Goal: Check status: Check status

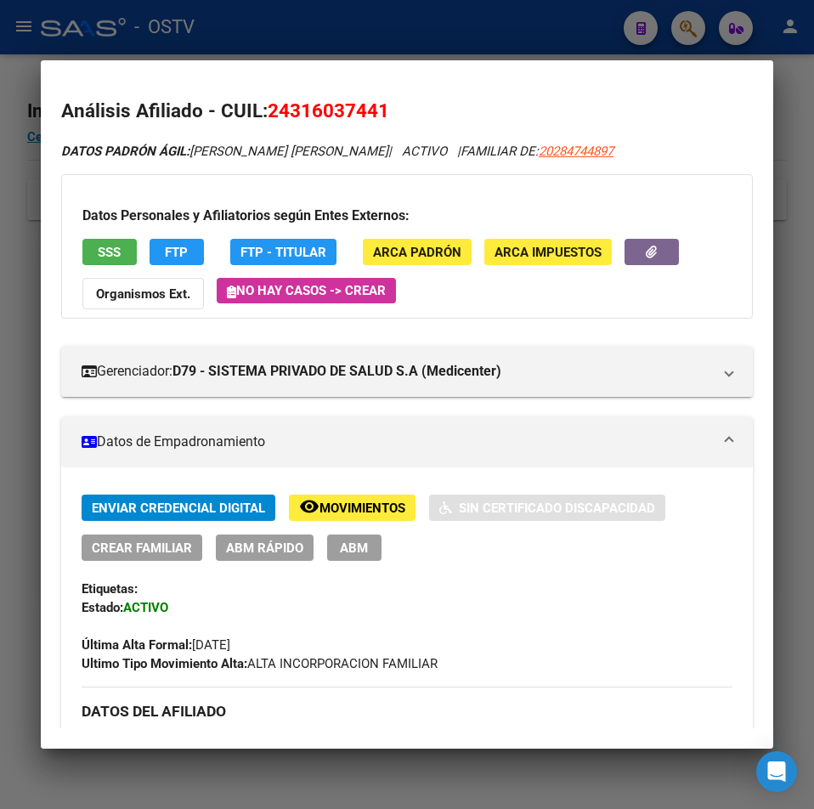
scroll to position [973, 0]
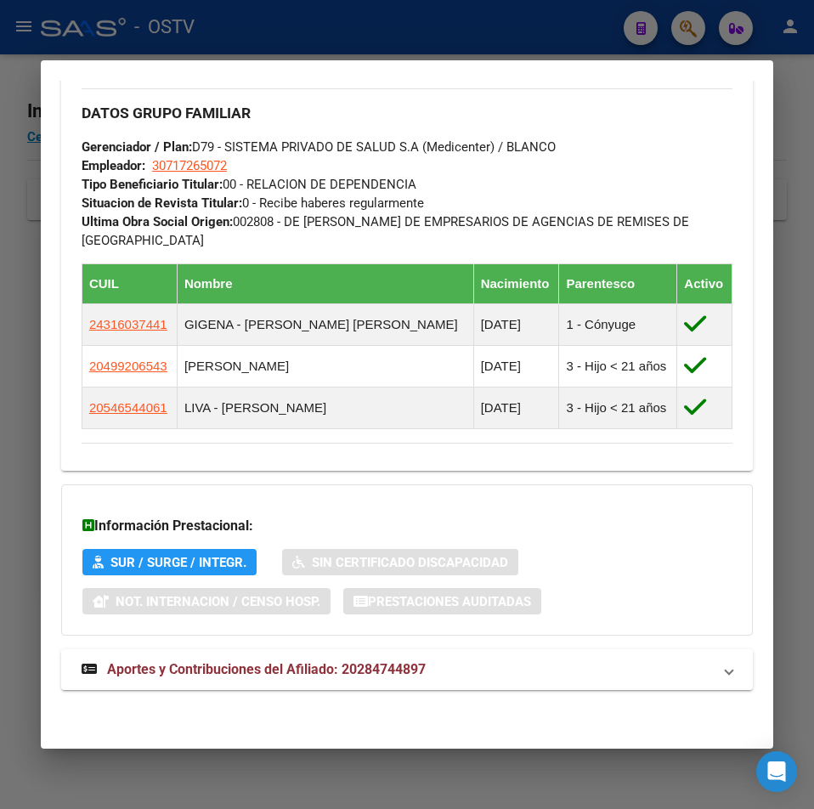
click at [680, 29] on div at bounding box center [407, 404] width 814 height 809
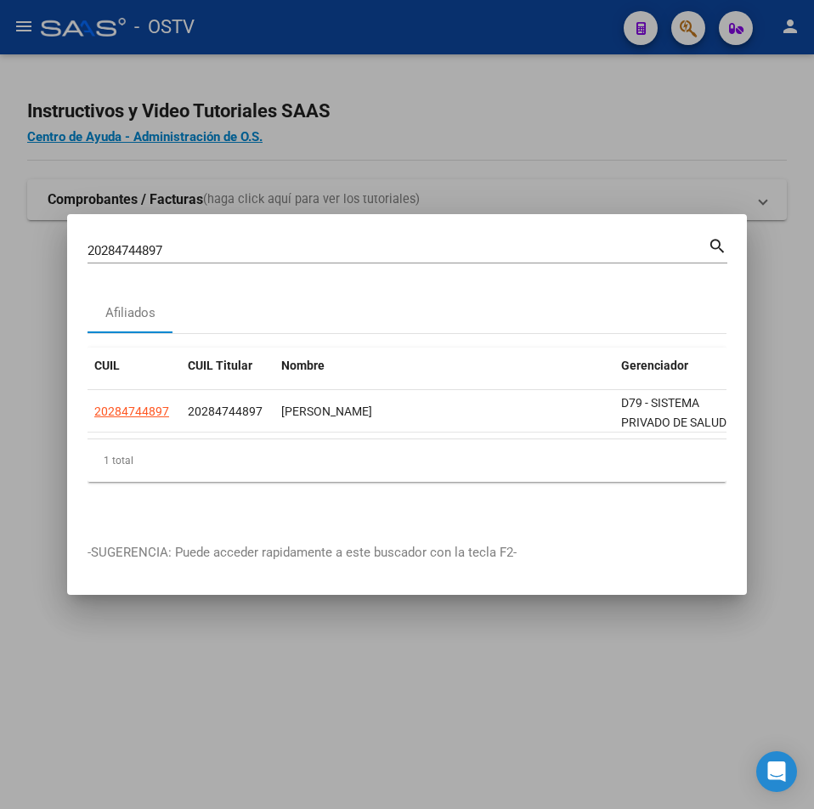
click at [687, 29] on div at bounding box center [407, 404] width 814 height 809
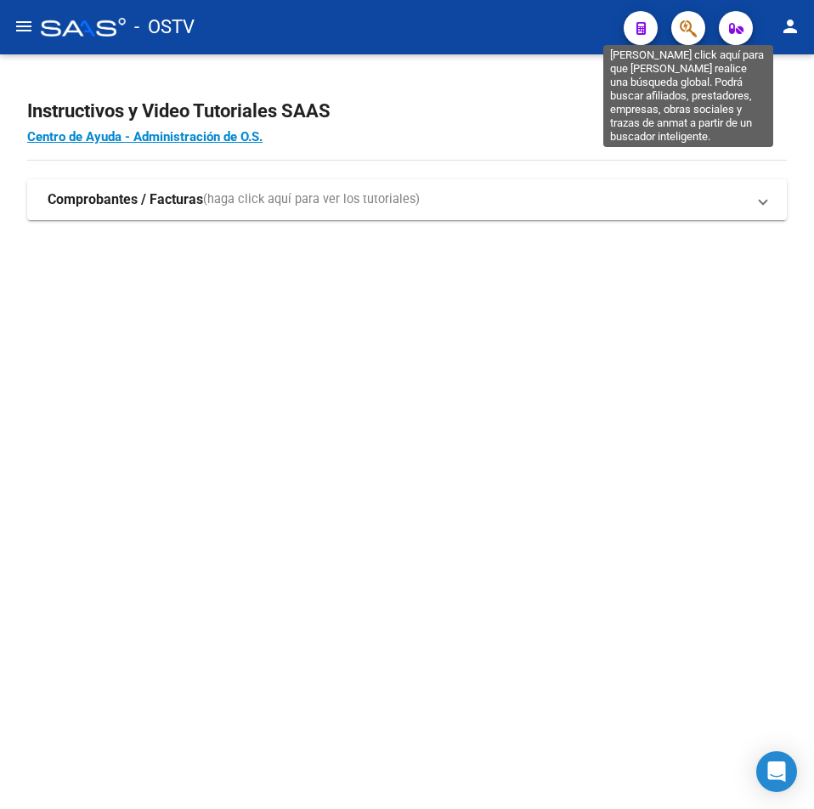
click at [687, 29] on icon "button" at bounding box center [688, 29] width 17 height 20
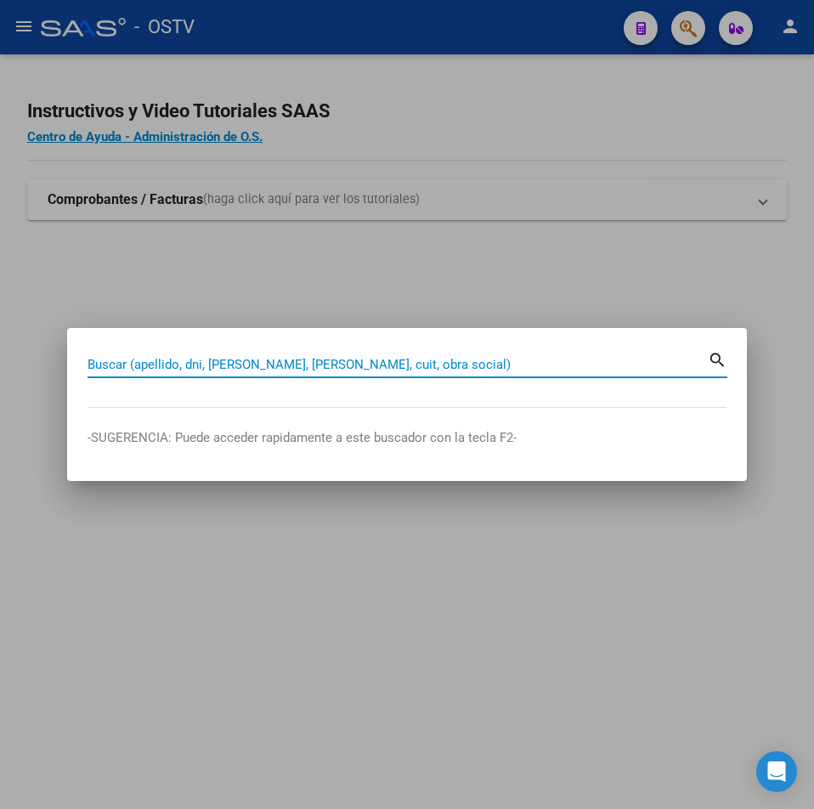
paste input "20322246030"
type input "20322246030"
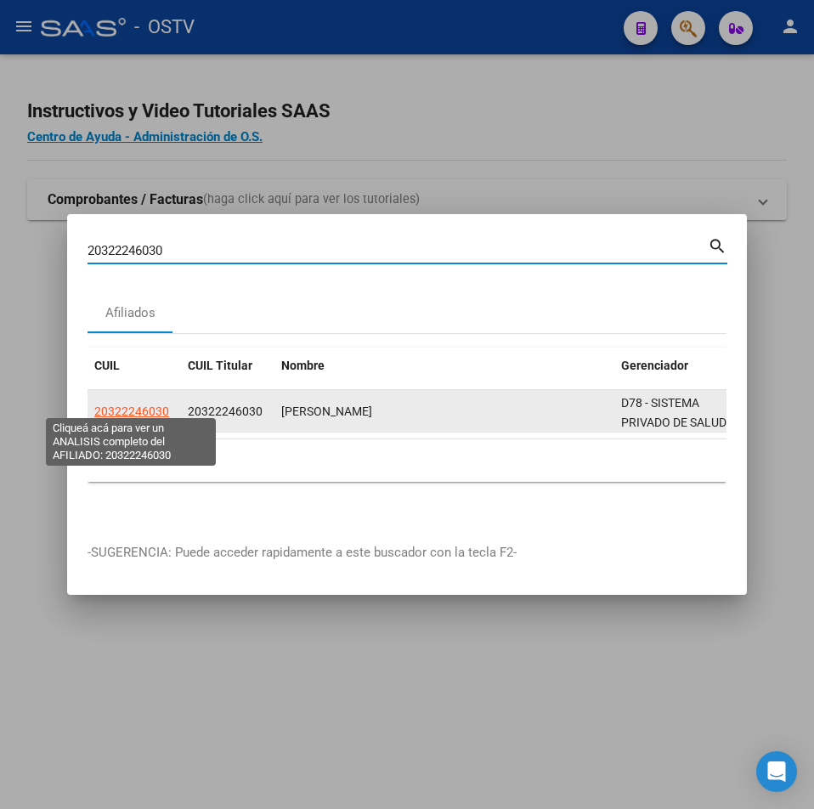
click at [151, 404] on span "20322246030" at bounding box center [131, 411] width 75 height 14
type textarea "20322246030"
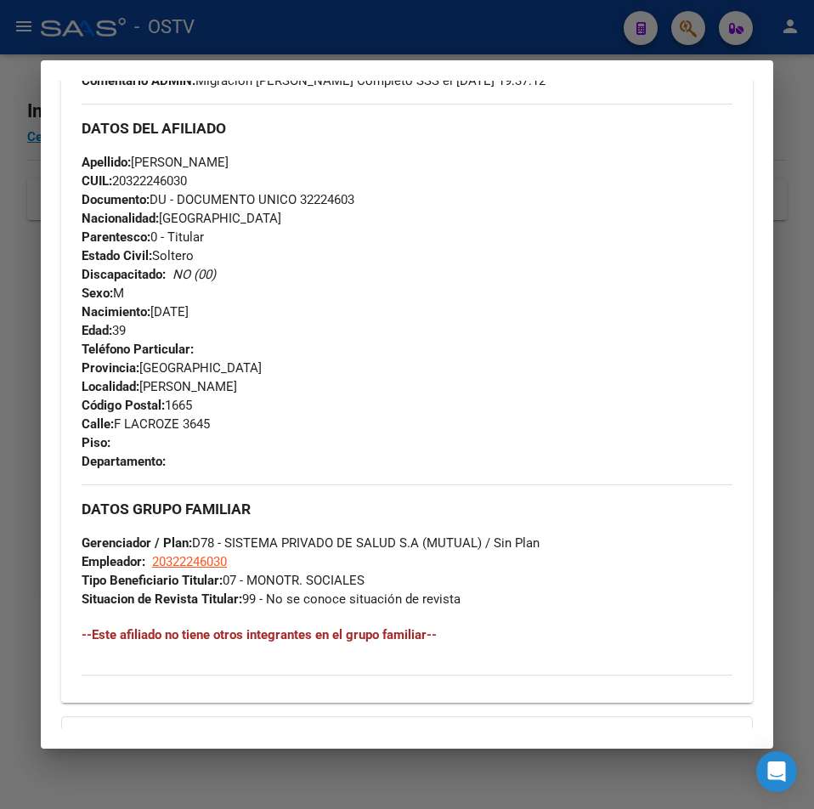
scroll to position [846, 0]
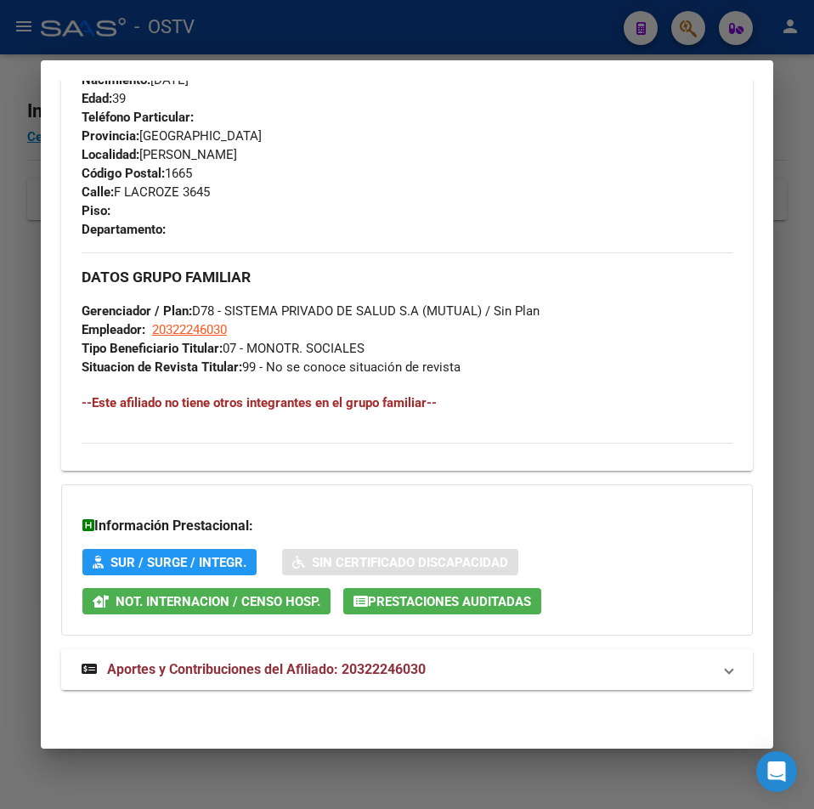
click at [240, 661] on span "Aportes y Contribuciones del Afiliado: 20322246030" at bounding box center [266, 669] width 319 height 16
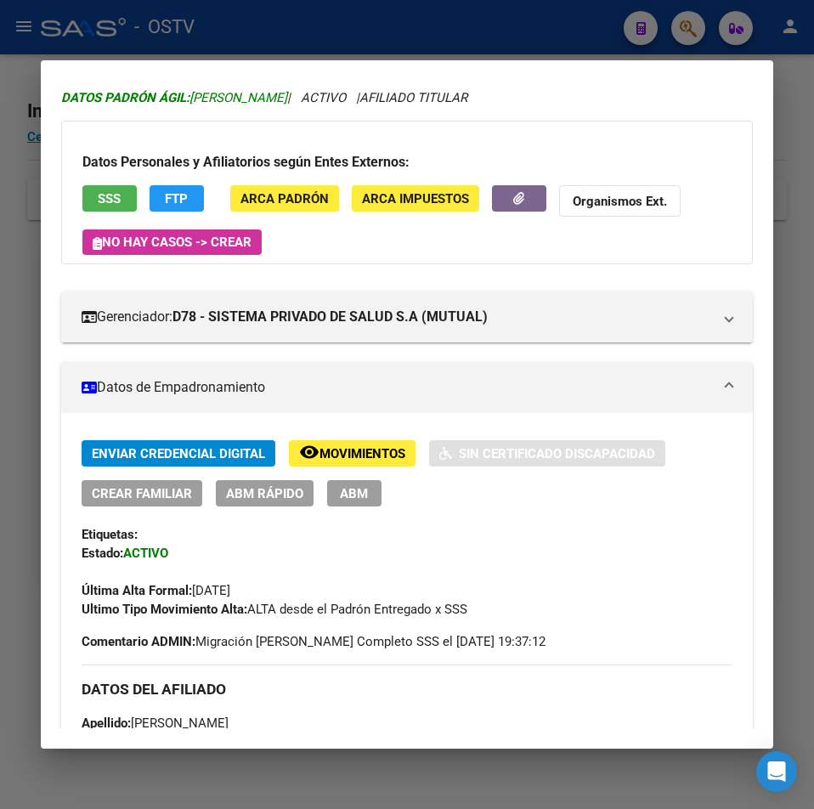
scroll to position [0, 0]
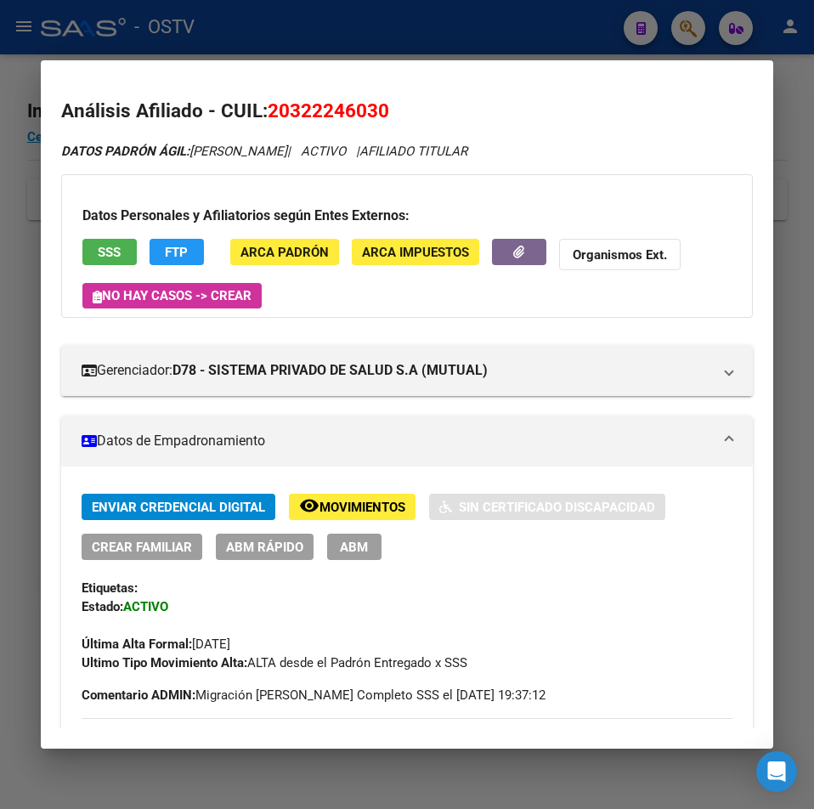
click at [99, 241] on button "SSS" at bounding box center [109, 252] width 54 height 26
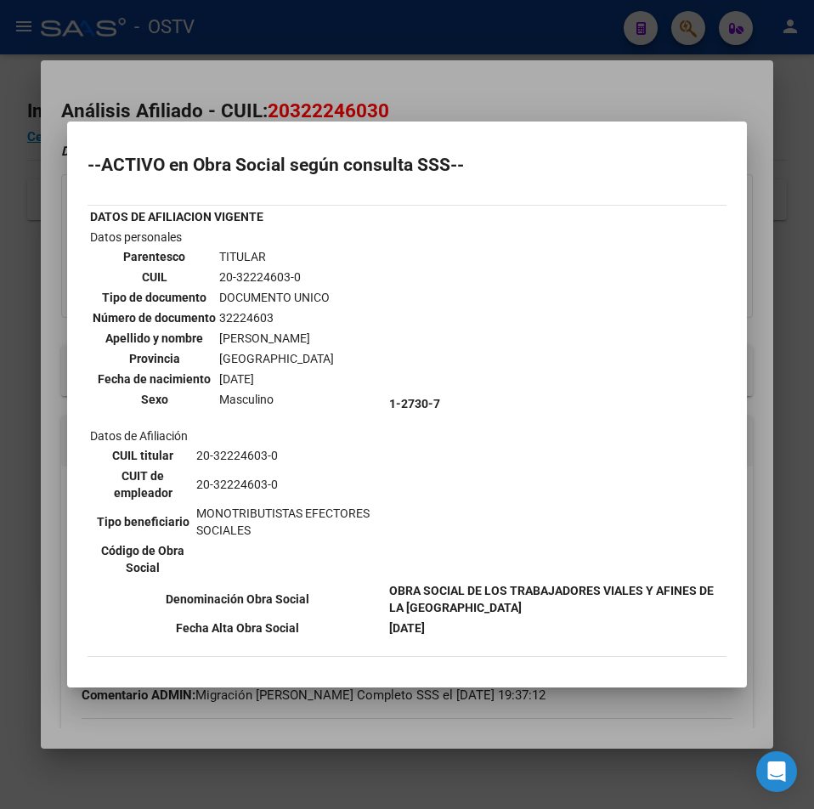
click at [564, 95] on div at bounding box center [407, 404] width 814 height 809
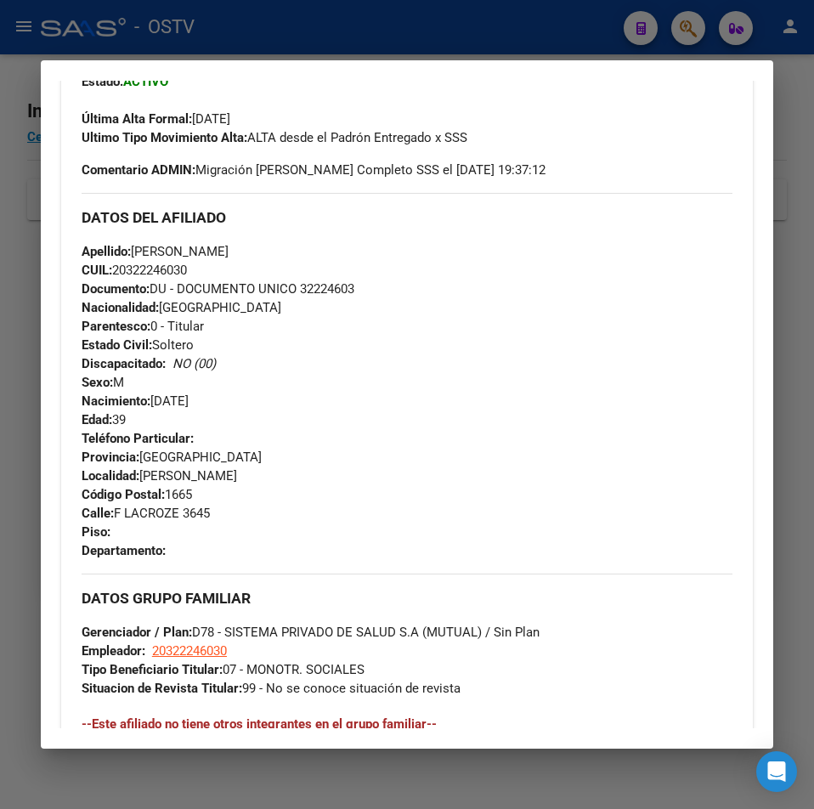
scroll to position [534, 0]
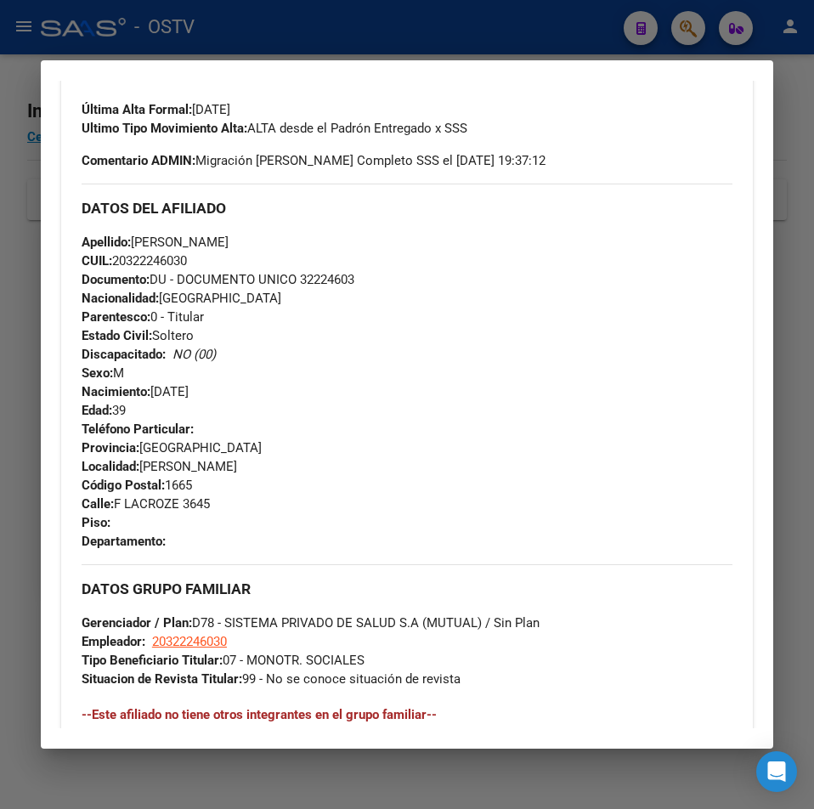
click at [365, 34] on div at bounding box center [407, 404] width 814 height 809
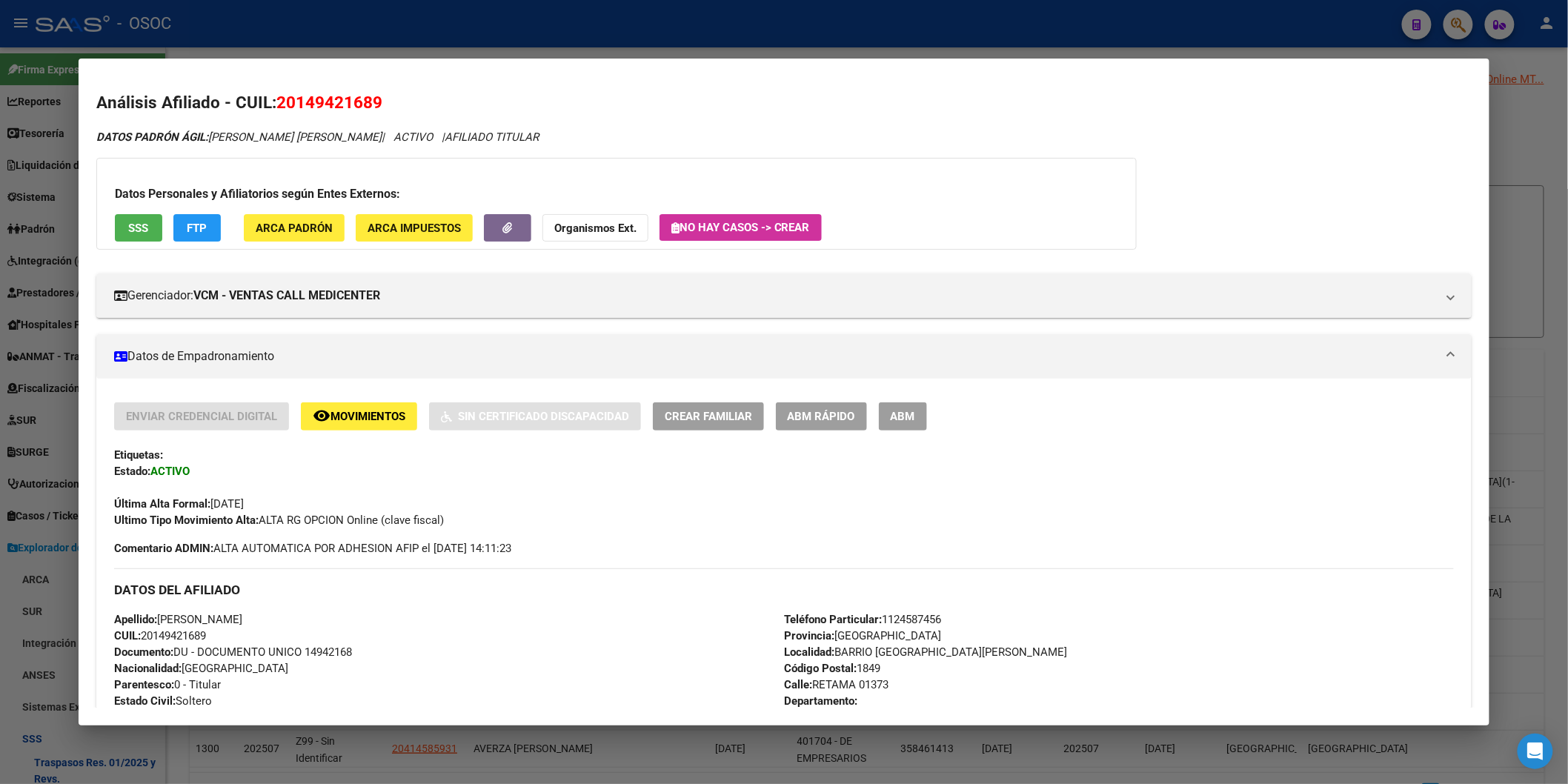
scroll to position [1387, 0]
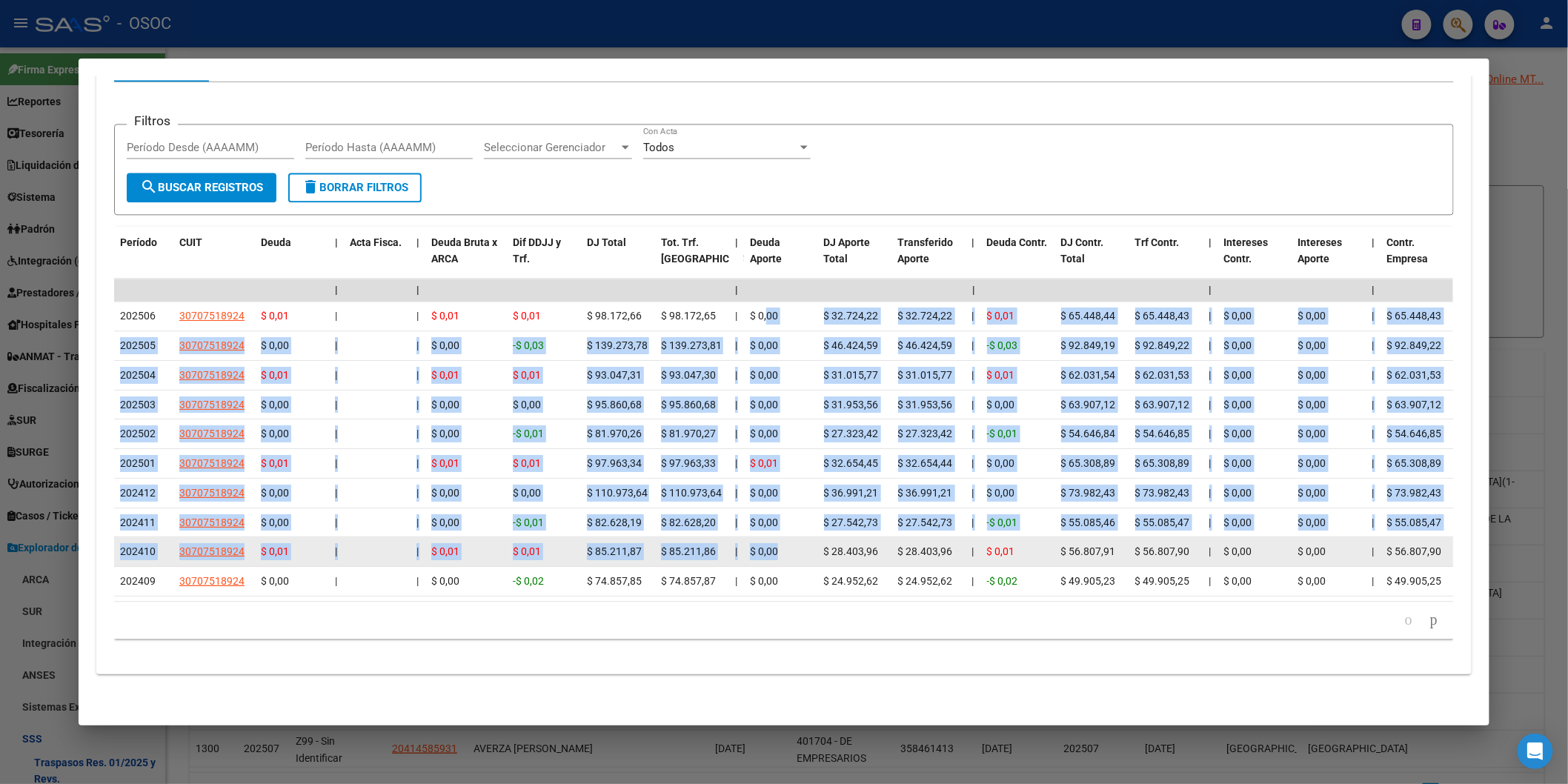
drag, startPoint x: 761, startPoint y: 294, endPoint x: 776, endPoint y: 530, distance: 236.5
click at [776, 530] on datatable-scroller "| | | | | | | | | | | | | 202506 30707518924 $ 0,01 | | $ 0,01 $ 0,01 $ 98.172,…" at bounding box center [783, 437] width 1339 height 318
click at [776, 543] on div "$ 0,00" at bounding box center [781, 552] width 62 height 17
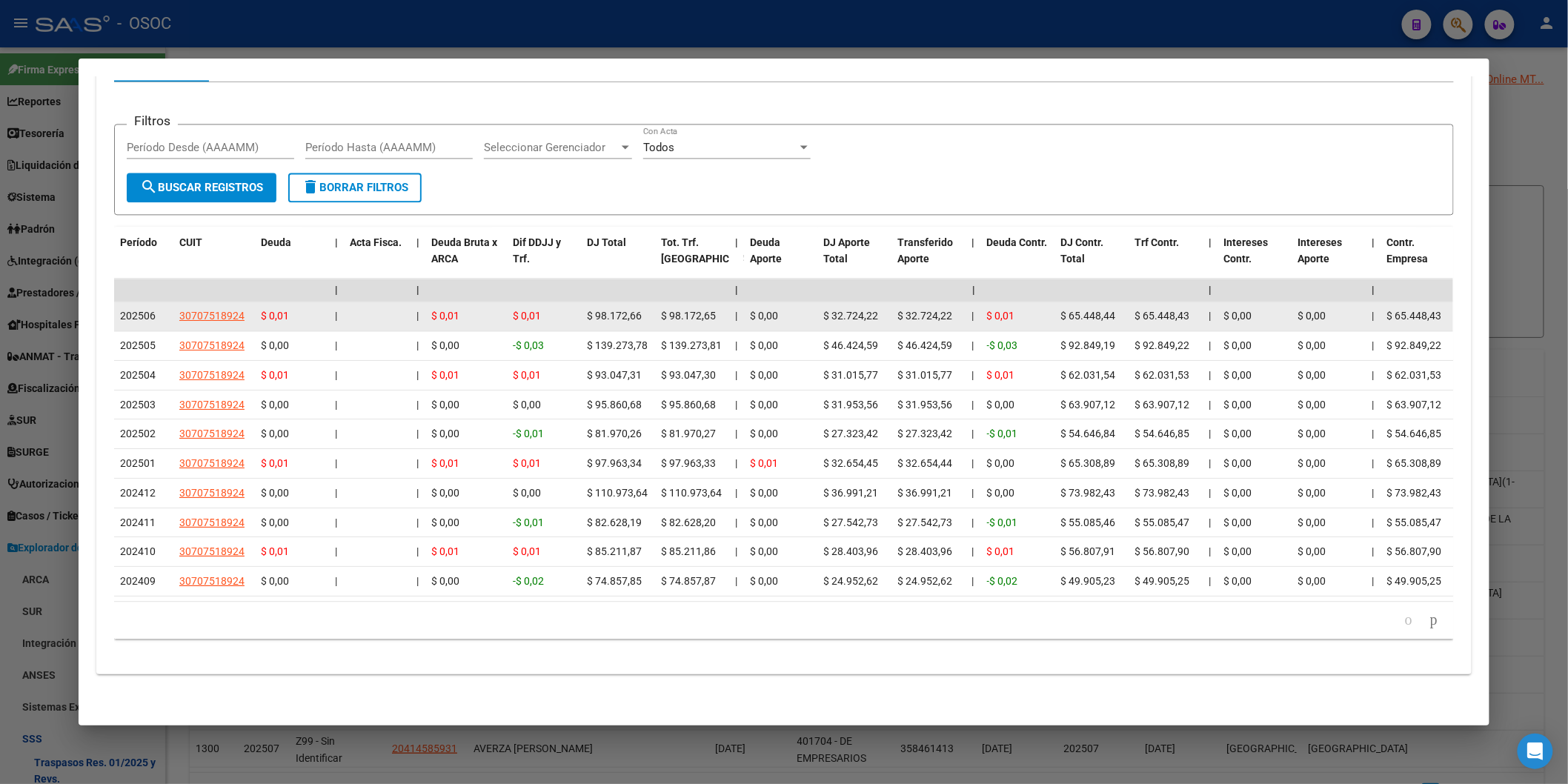
click at [520, 308] on div "$ 0,01" at bounding box center [543, 317] width 62 height 17
click at [519, 308] on div "$ 0,01" at bounding box center [543, 317] width 62 height 17
click at [440, 310] on span "$ 0,01" at bounding box center [446, 316] width 28 height 12
click at [525, 310] on span "$ 0,01" at bounding box center [527, 316] width 28 height 12
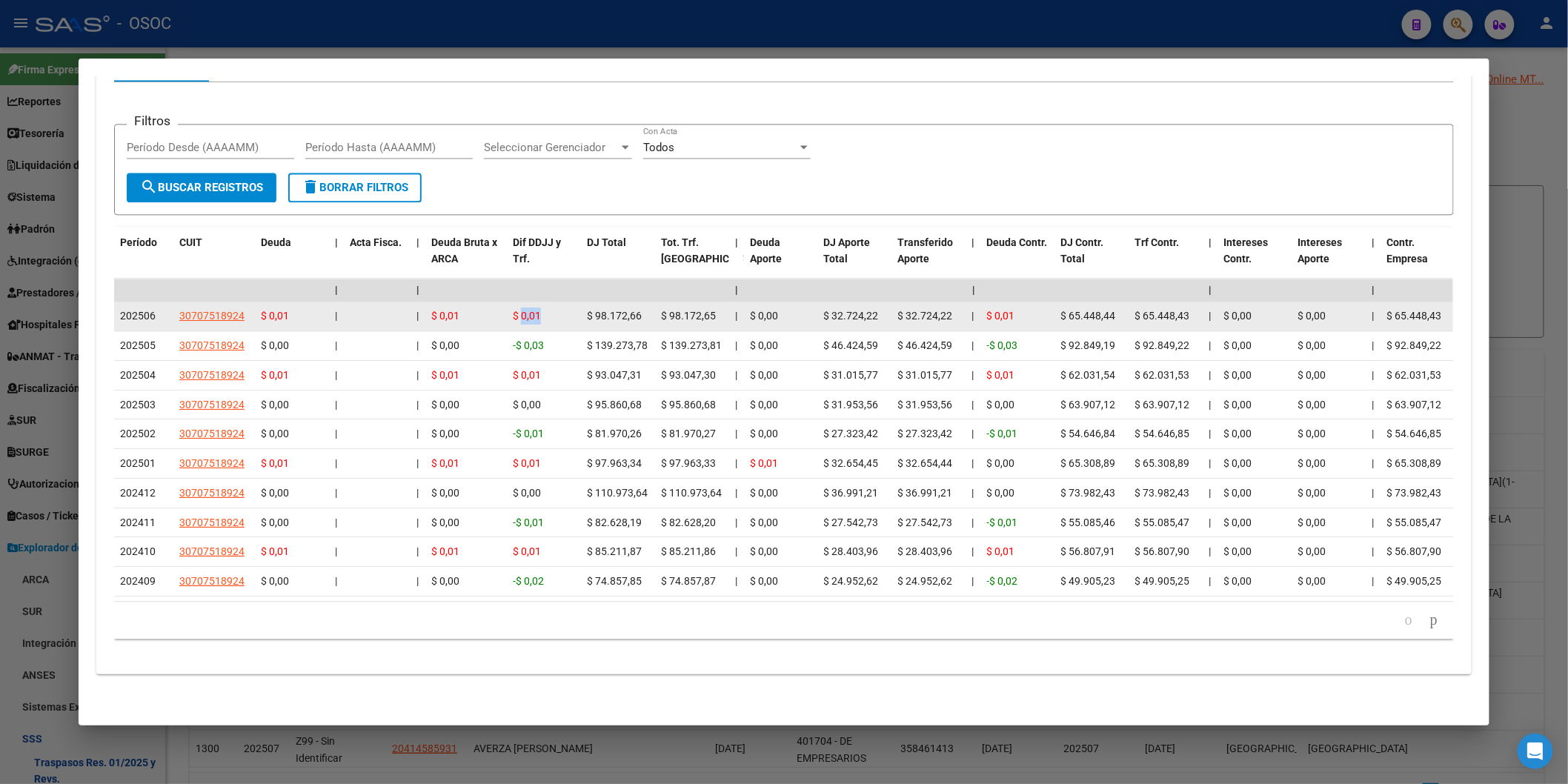
click at [525, 310] on span "$ 0,01" at bounding box center [527, 316] width 28 height 12
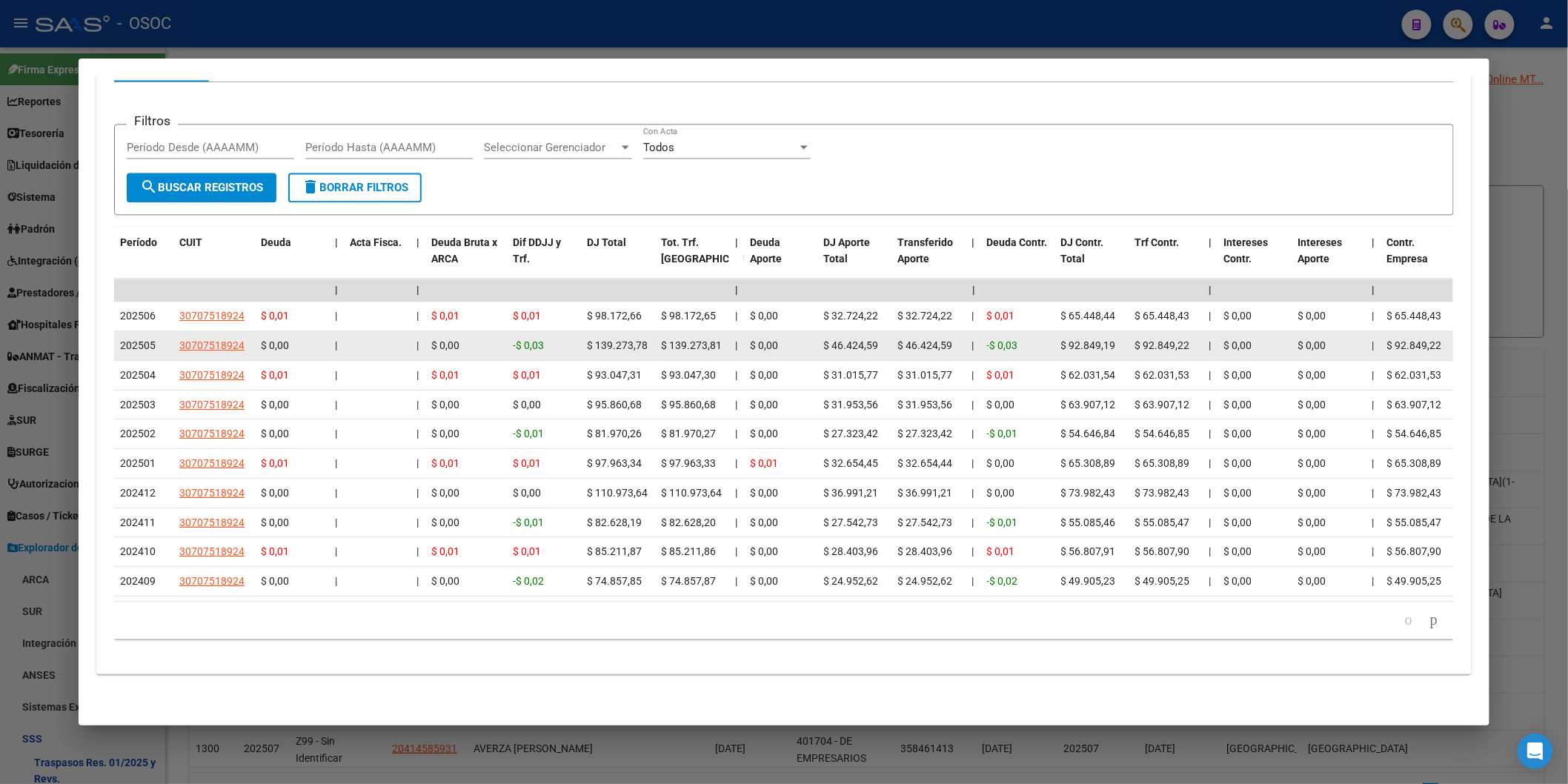
click at [990, 331] on datatable-body-cell "-$ 0,03" at bounding box center [1018, 345] width 74 height 29
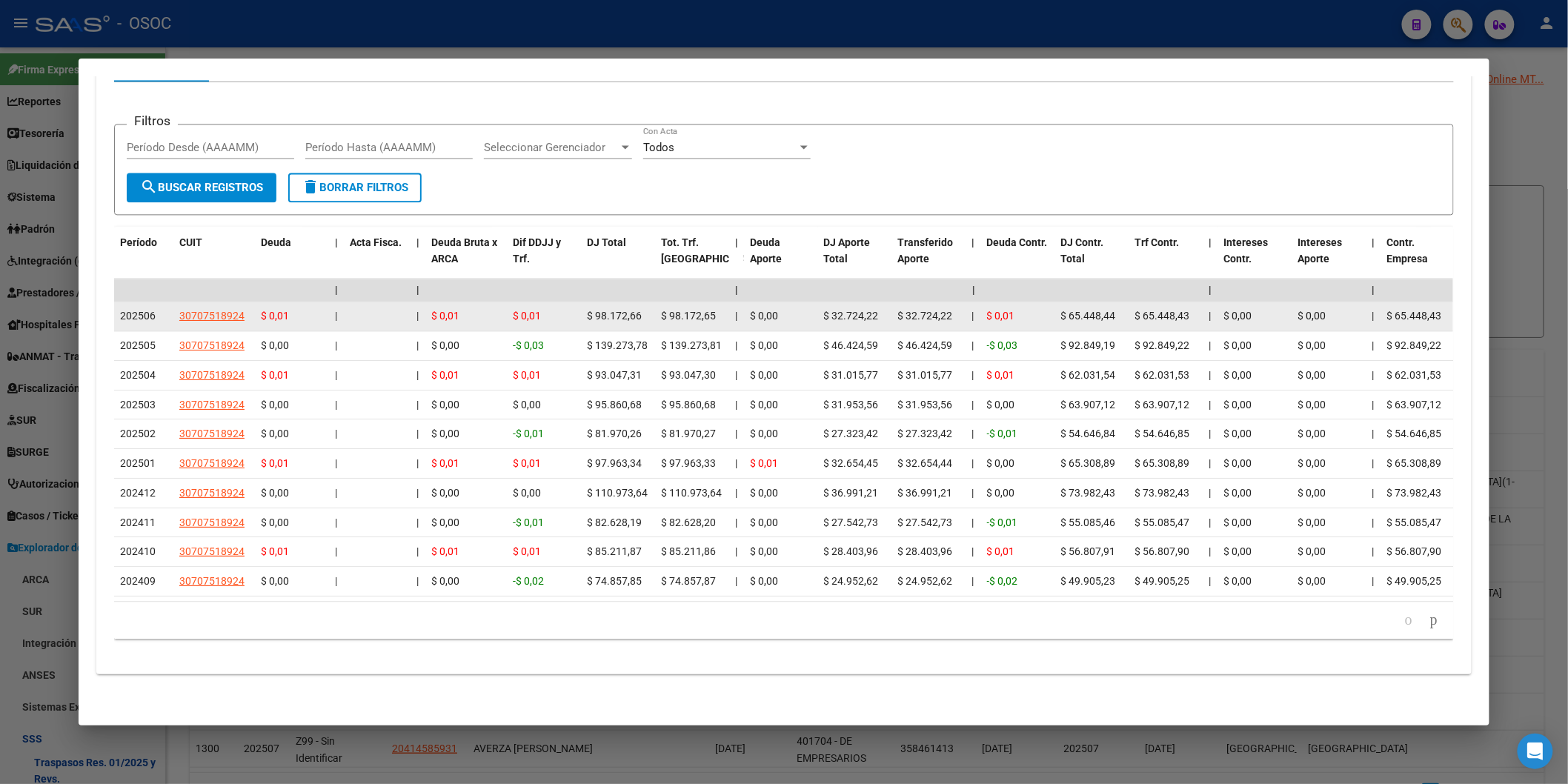
click at [988, 310] on span "$ 0,01" at bounding box center [1001, 316] width 28 height 12
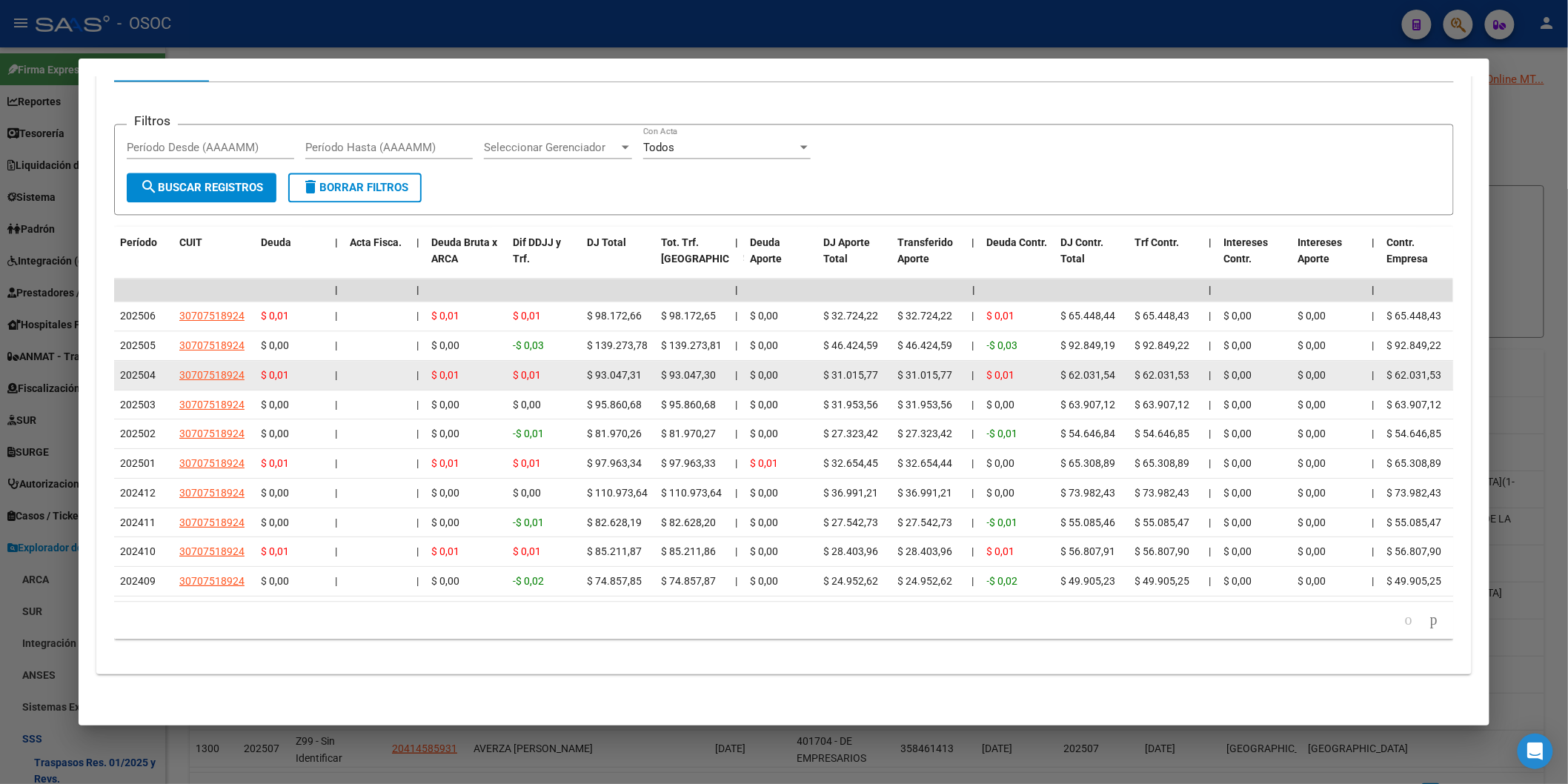
click at [1008, 361] on datatable-body-cell "$ 0,01" at bounding box center [1018, 375] width 74 height 29
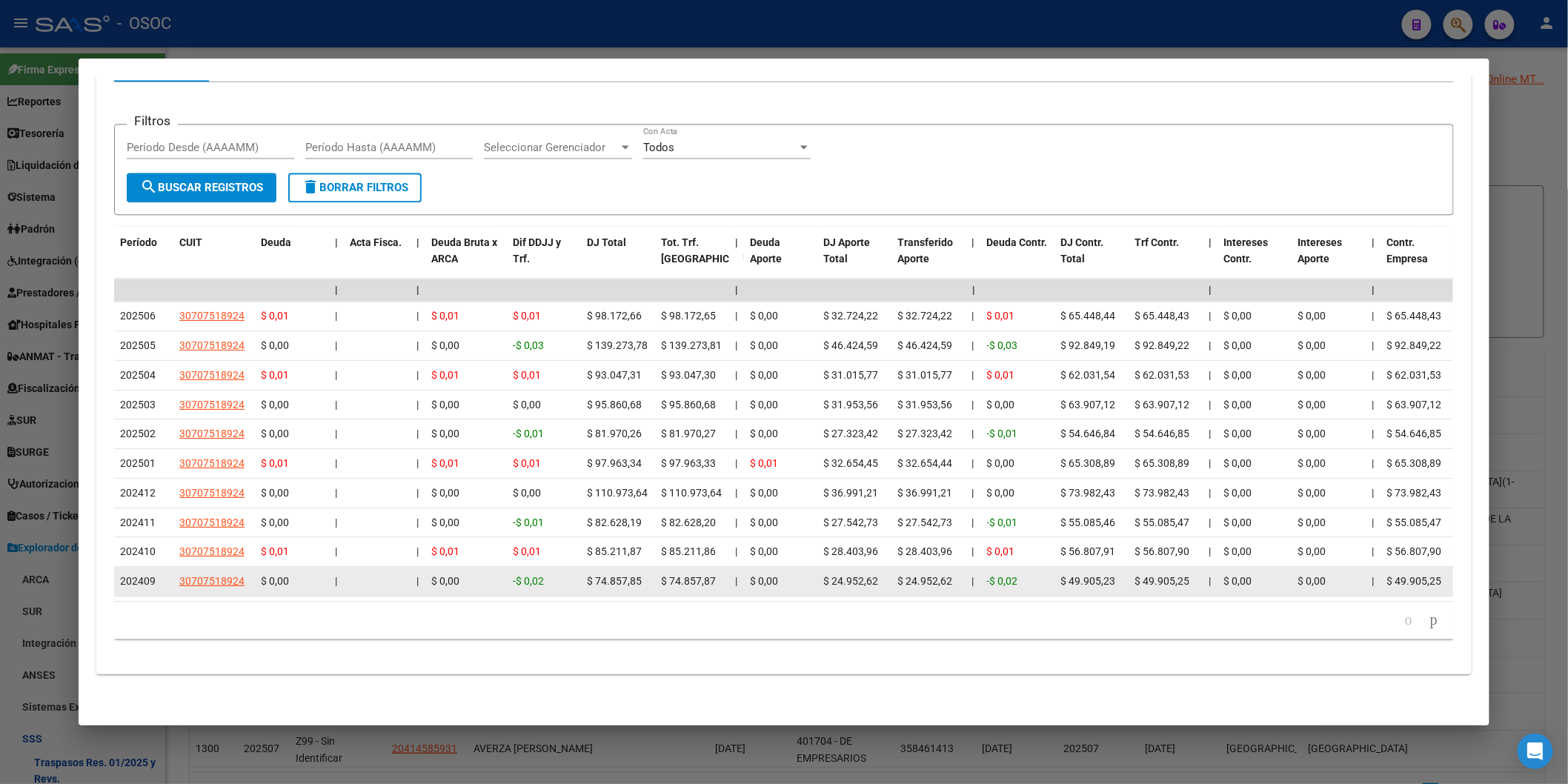
click at [1006, 576] on div "-$ 0,02" at bounding box center [1018, 582] width 62 height 17
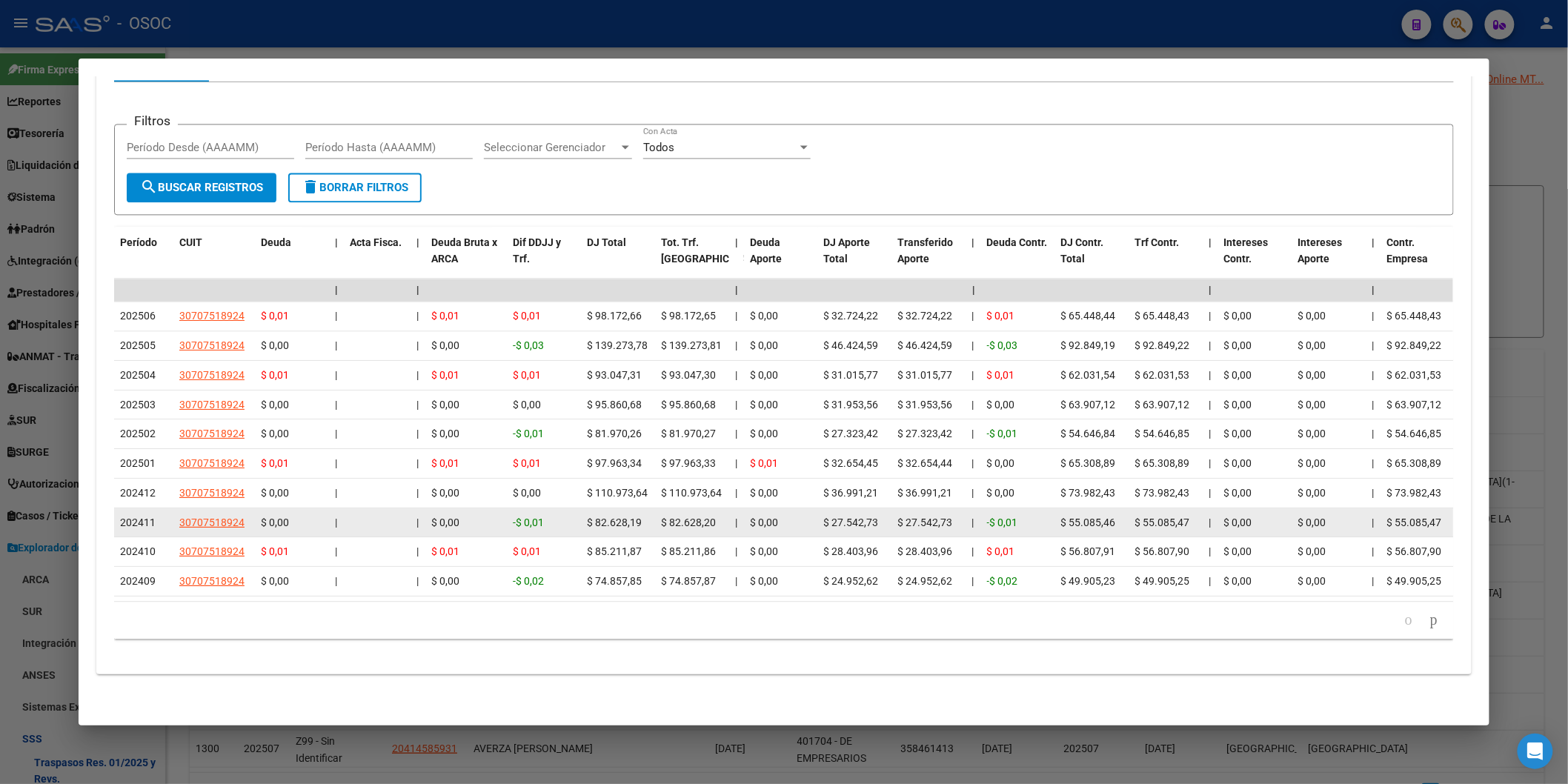
click at [987, 516] on span "-$ 0,01" at bounding box center [1003, 522] width 31 height 12
drag, startPoint x: 987, startPoint y: 508, endPoint x: 989, endPoint y: 494, distance: 14.1
click at [989, 516] on span "-$ 0,01" at bounding box center [1003, 522] width 31 height 12
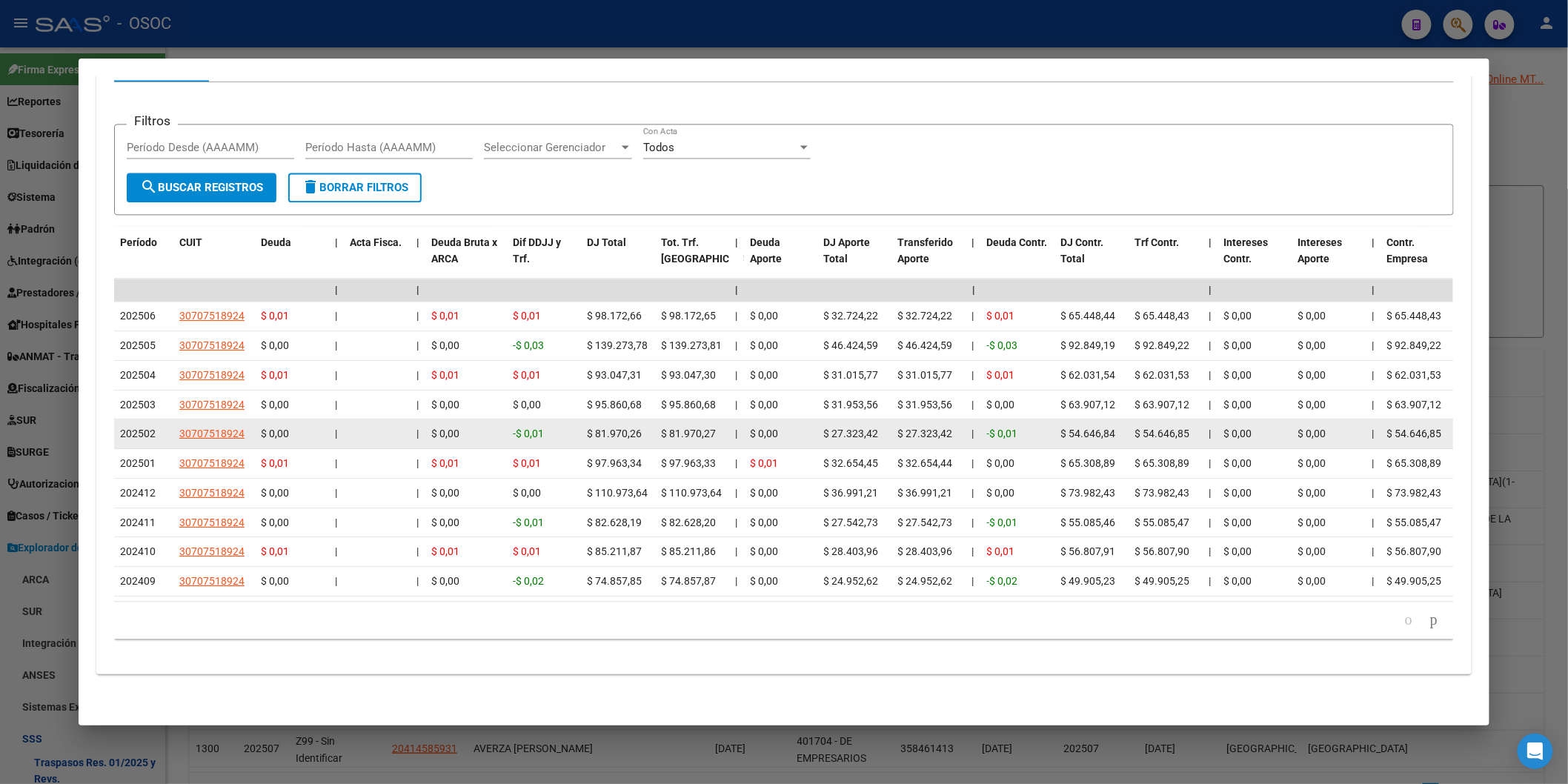
click at [1000, 427] on span "-$ 0,01" at bounding box center [1003, 433] width 31 height 12
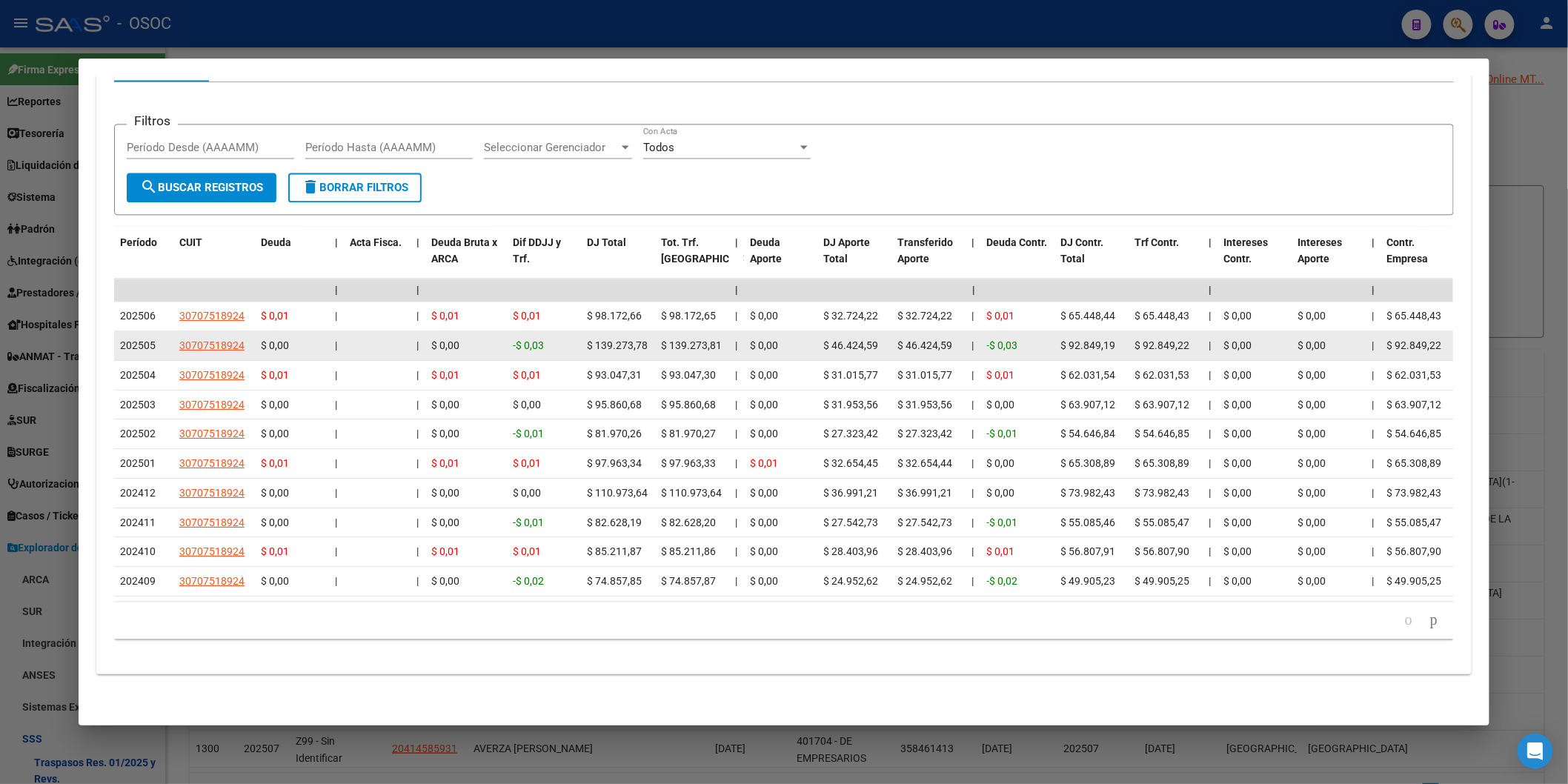
click at [994, 336] on datatable-body-cell "-$ 0,03" at bounding box center [1018, 345] width 74 height 29
click at [994, 337] on div "-$ 0,03" at bounding box center [1018, 346] width 62 height 17
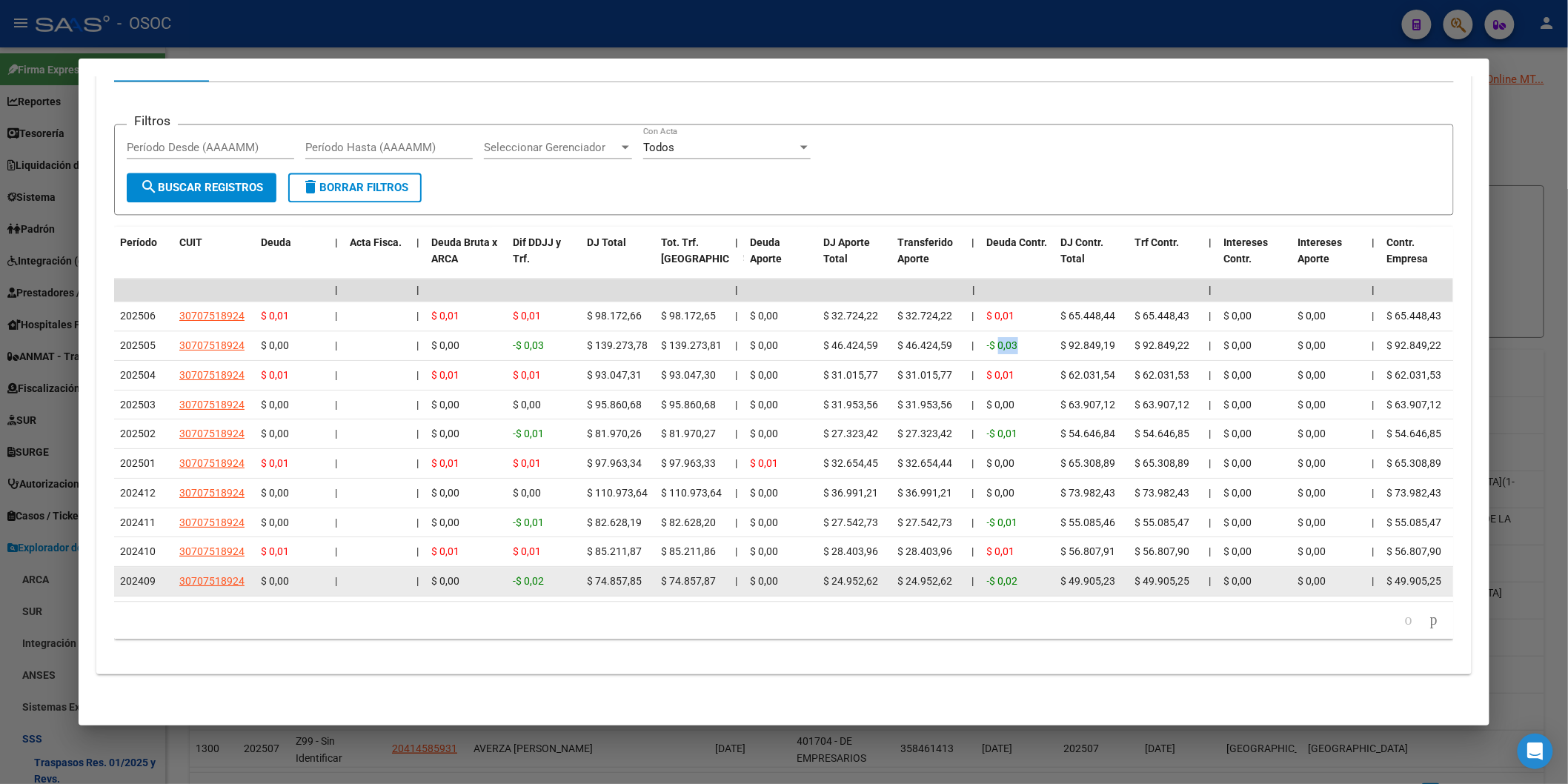
click at [1011, 567] on datatable-body-cell "-$ 0,02" at bounding box center [1018, 581] width 74 height 29
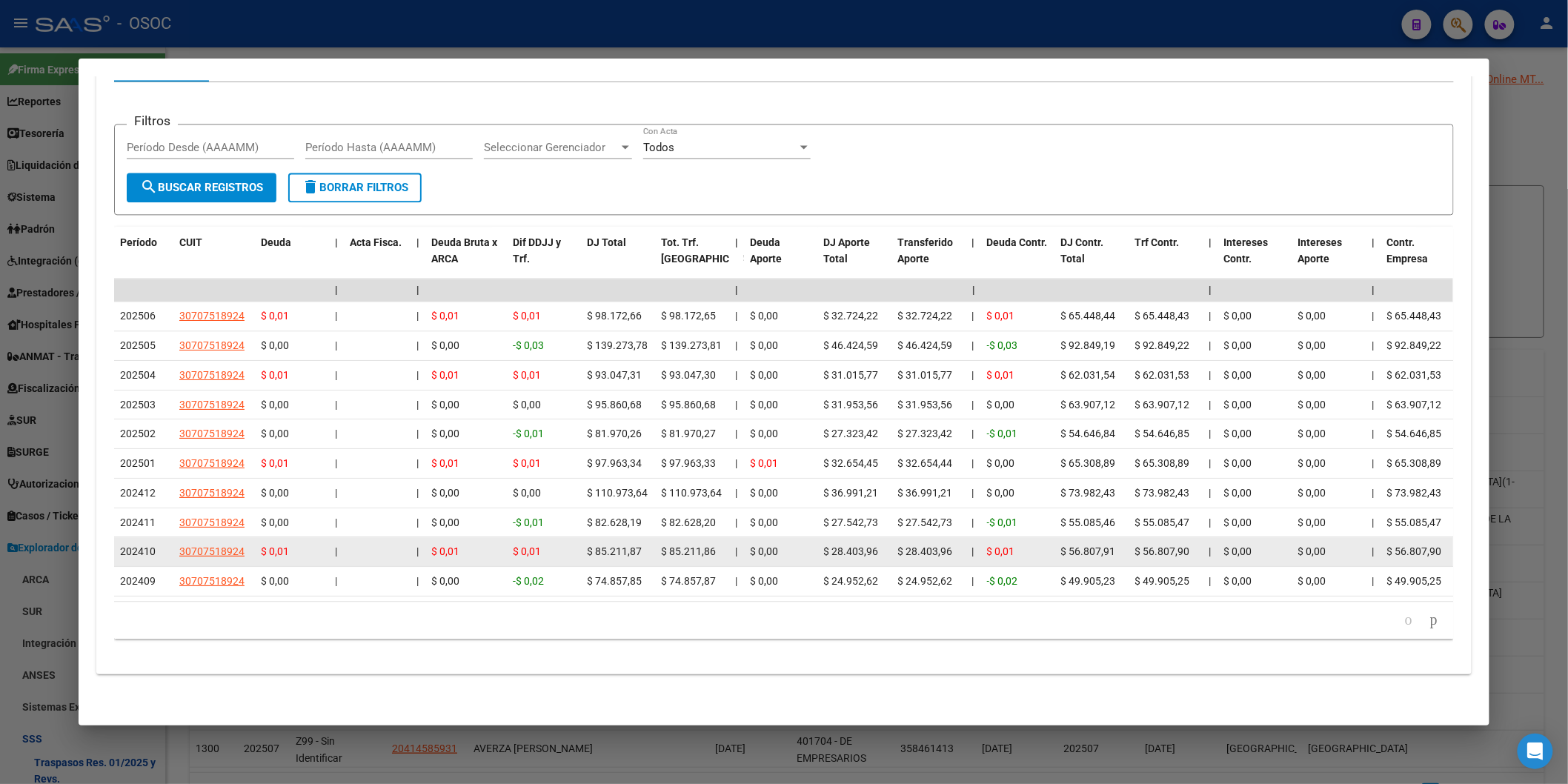
click at [1006, 545] on span "$ 0,01" at bounding box center [1001, 551] width 28 height 12
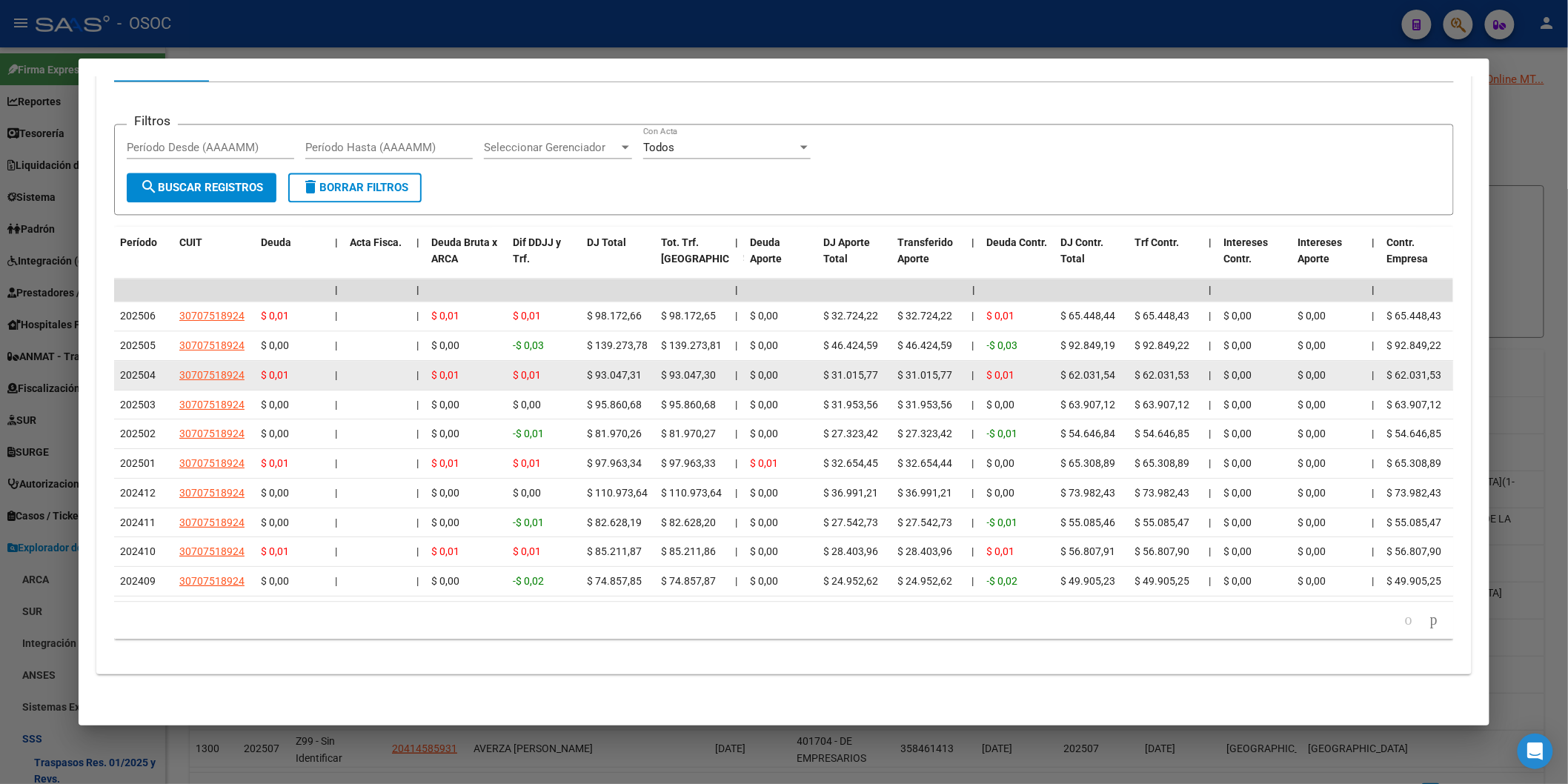
click at [981, 361] on datatable-body-cell "$ 0,01" at bounding box center [1018, 375] width 74 height 29
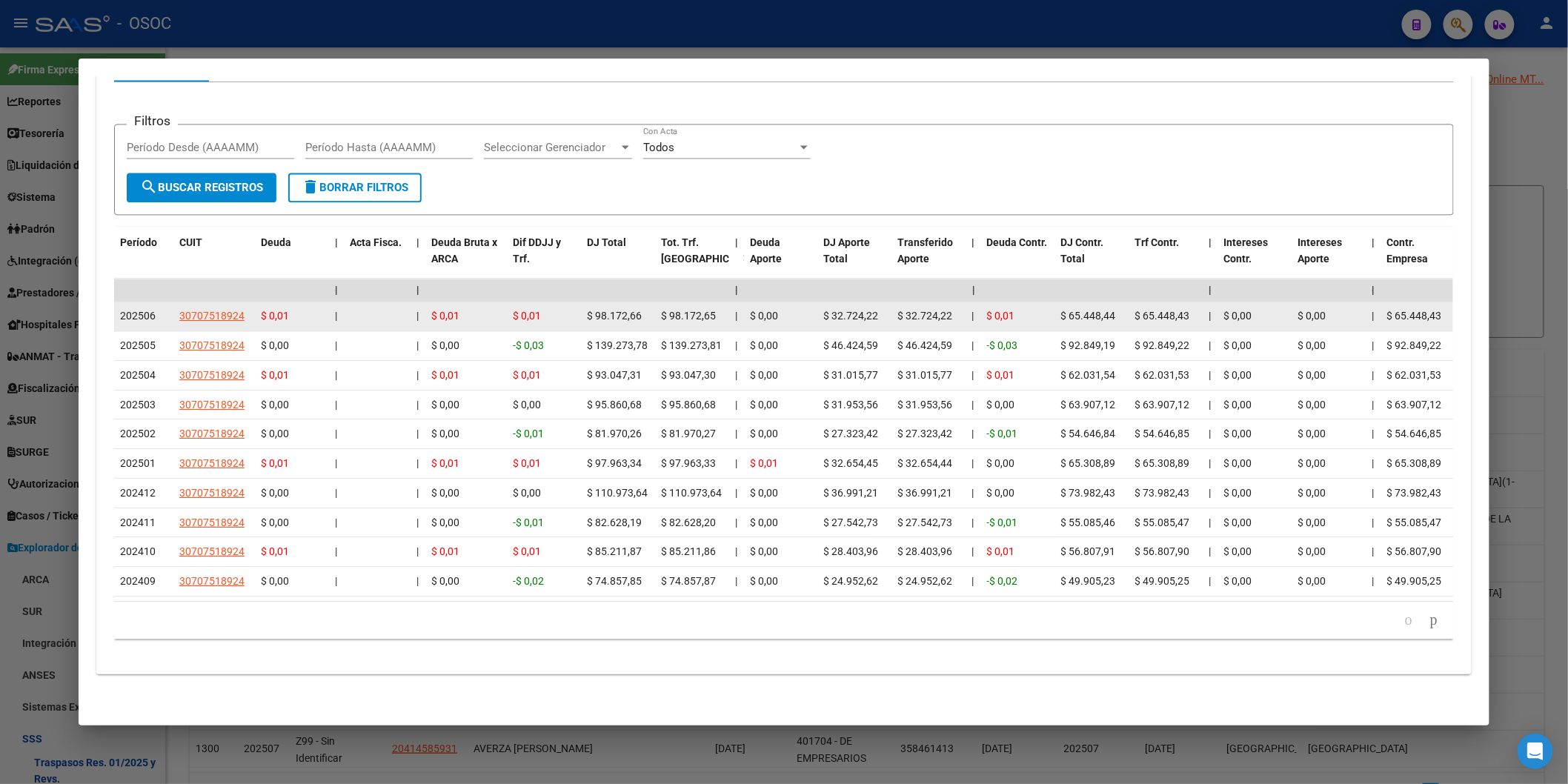
click at [992, 308] on datatable-body-cell "$ 0,01" at bounding box center [1018, 316] width 74 height 29
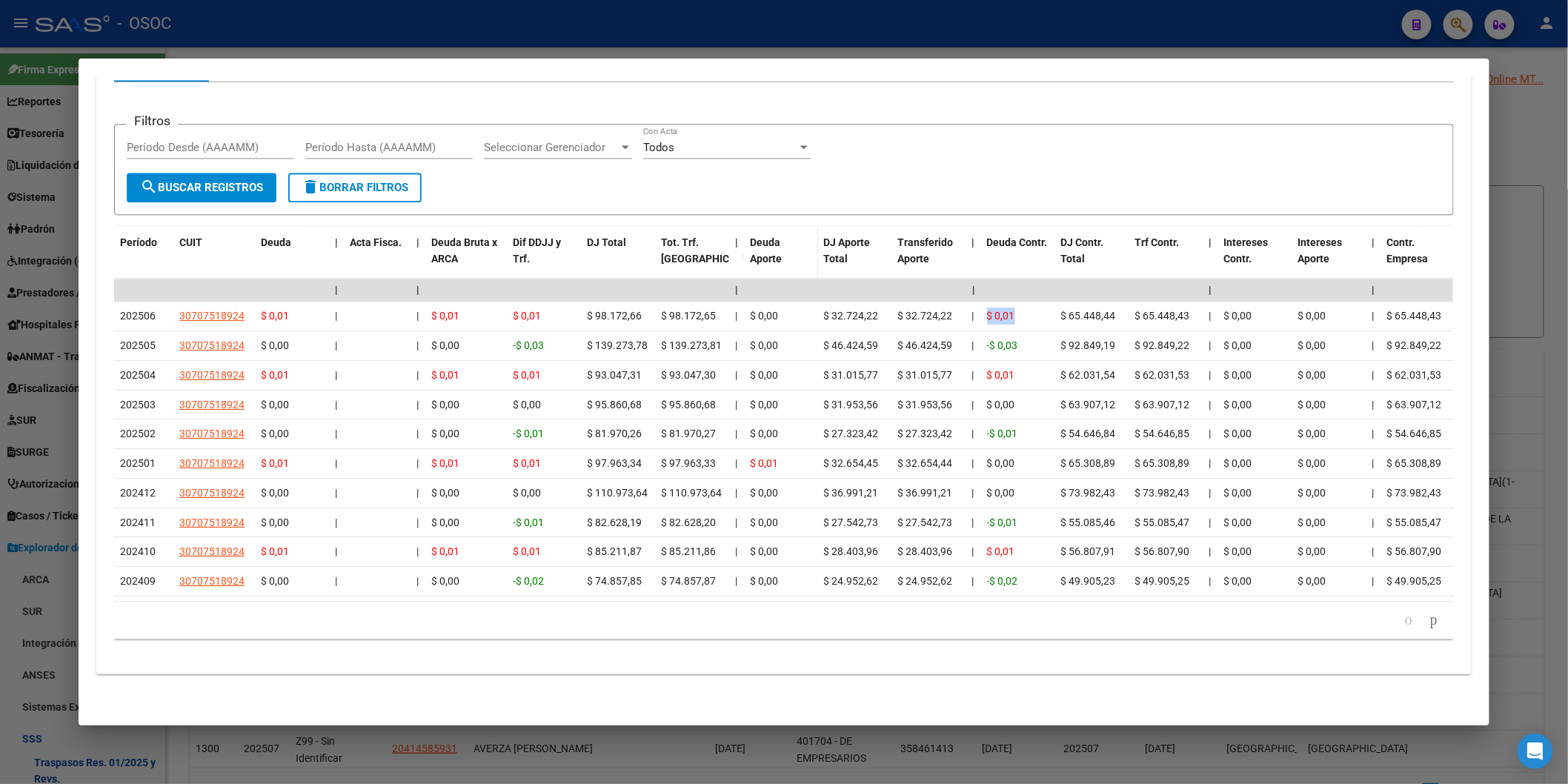
click at [757, 239] on span "Deuda Aporte" at bounding box center [766, 250] width 32 height 29
click at [760, 236] on span "Deuda Aporte" at bounding box center [766, 250] width 32 height 29
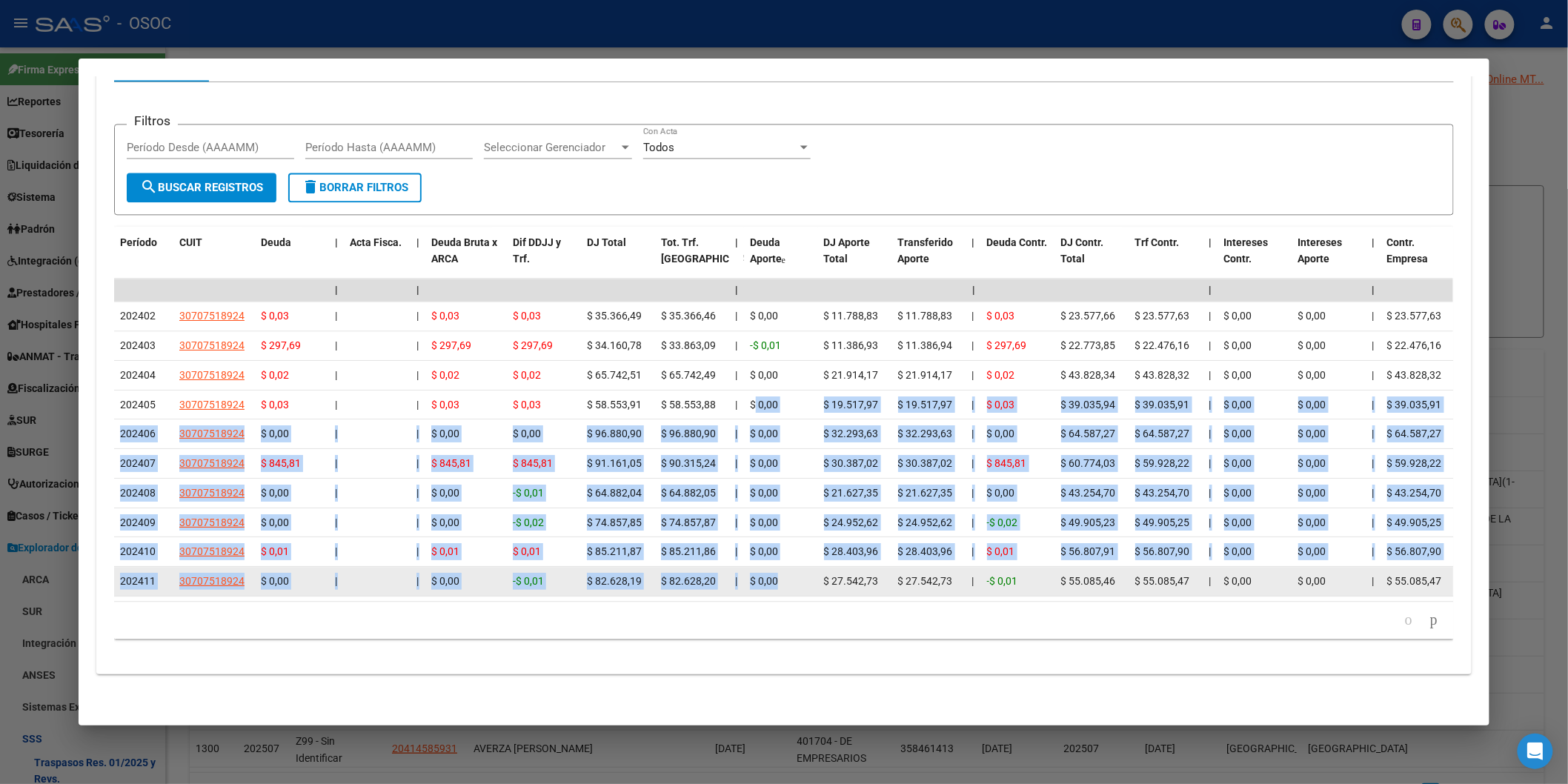
drag, startPoint x: 750, startPoint y: 372, endPoint x: 796, endPoint y: 558, distance: 191.6
click at [794, 576] on datatable-scroller "| | | | | | | | | | | | | 202402 30707518924 $ 0,03 | | $ 0,03 $ 0,03 $ 35.366,…" at bounding box center [783, 437] width 1339 height 318
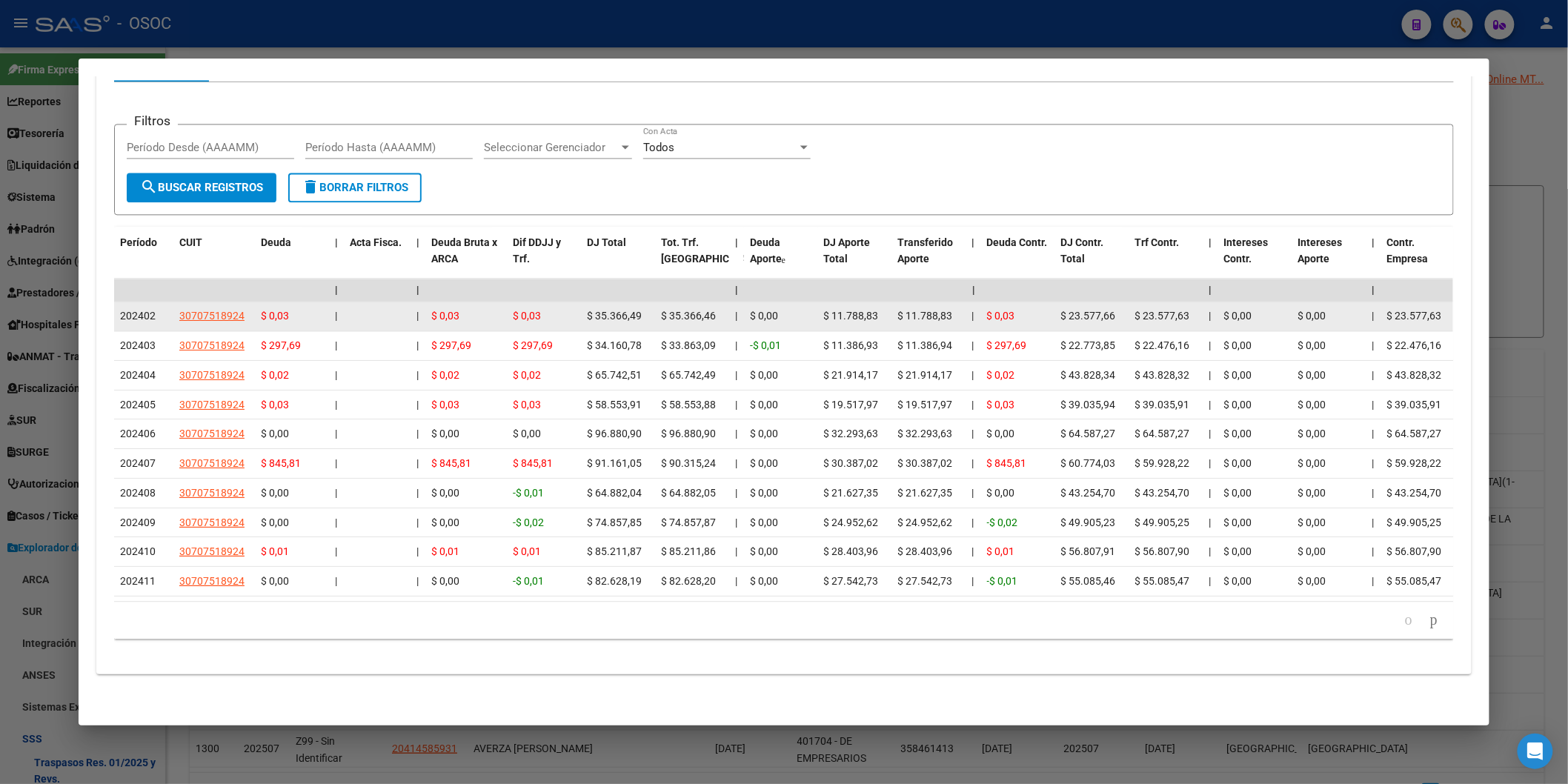
click at [735, 310] on span "|" at bounding box center [736, 316] width 3 height 12
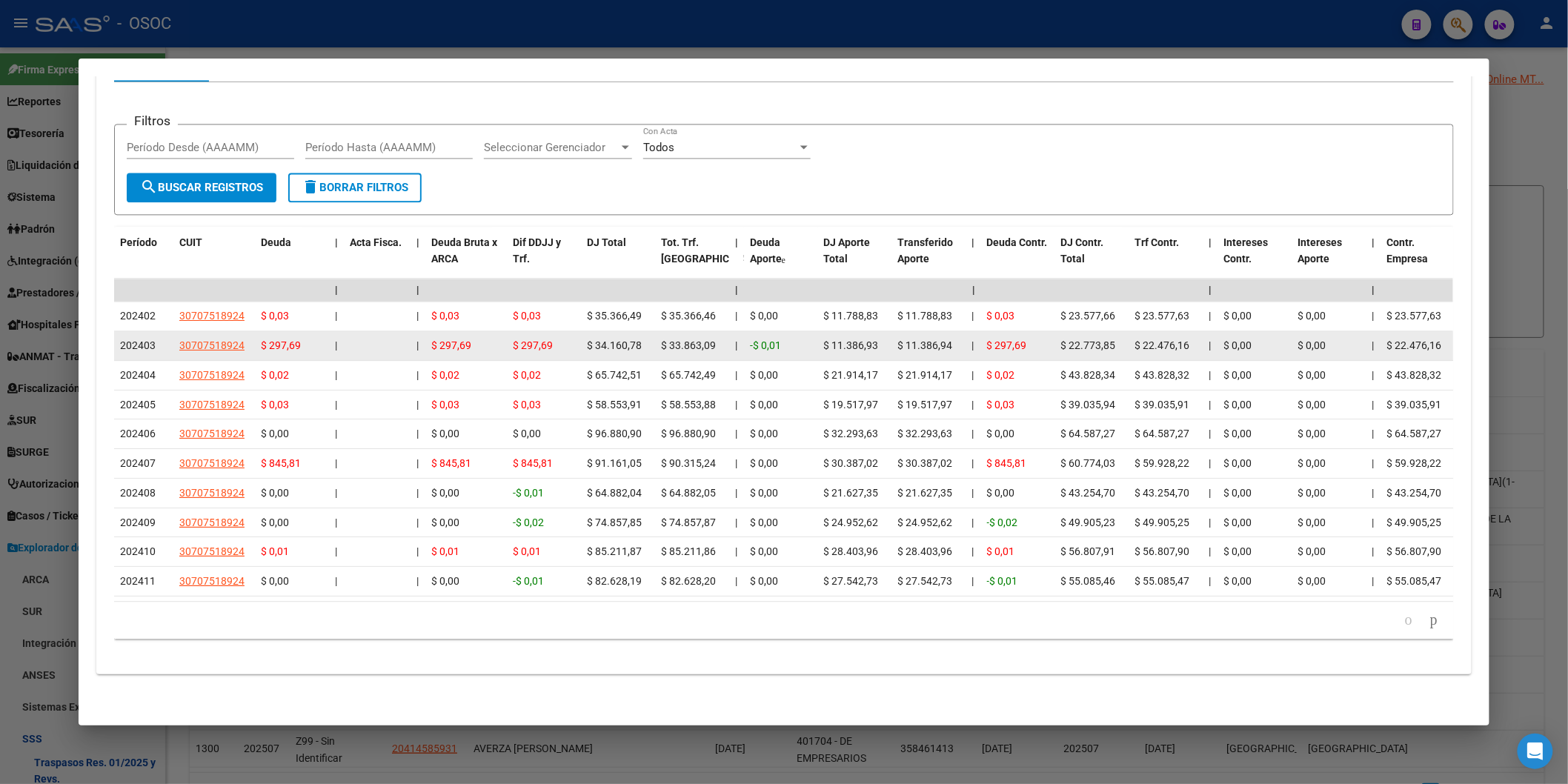
click at [772, 339] on span "-$ 0,01" at bounding box center [766, 345] width 31 height 12
click at [765, 339] on span "-$ 0,01" at bounding box center [766, 345] width 31 height 12
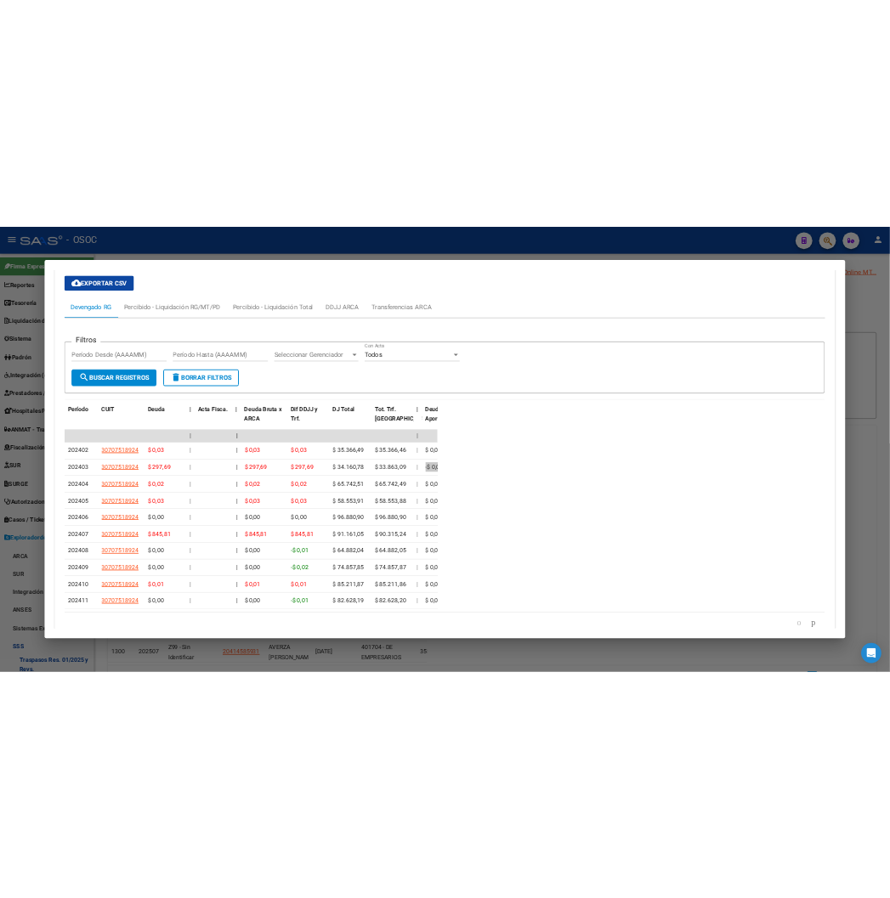
scroll to position [1879, 0]
